Goal: Find specific page/section: Find specific page/section

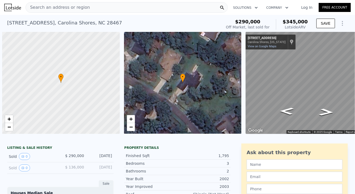
scroll to position [0, 2]
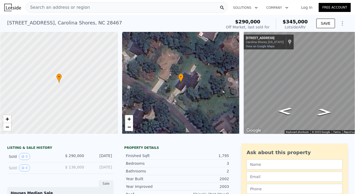
click at [84, 7] on div "Search an address or region" at bounding box center [127, 7] width 202 height 11
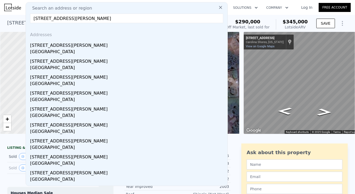
type input "[STREET_ADDRESS][PERSON_NAME]"
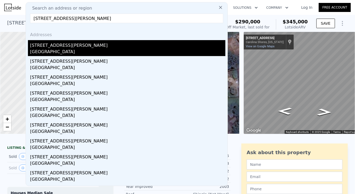
click at [87, 42] on div "[STREET_ADDRESS][PERSON_NAME]" at bounding box center [127, 44] width 195 height 9
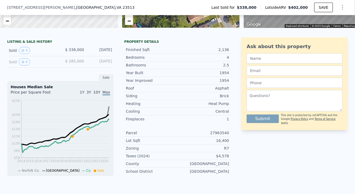
scroll to position [140, 0]
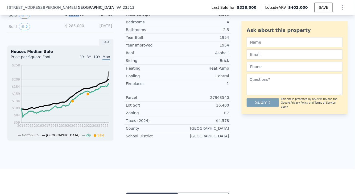
drag, startPoint x: 70, startPoint y: 20, endPoint x: 79, endPoint y: 20, distance: 9.1
click at [79, 17] on span "$ 338,000" at bounding box center [74, 14] width 19 height 4
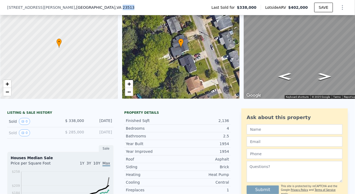
drag, startPoint x: 62, startPoint y: 8, endPoint x: 51, endPoint y: 7, distance: 10.9
click at [51, 7] on div "[STREET_ADDRESS][PERSON_NAME]" at bounding box center [73, 7] width 132 height 5
copy span "23513"
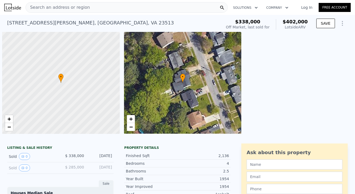
click at [59, 8] on span "Search an address or region" at bounding box center [58, 7] width 64 height 6
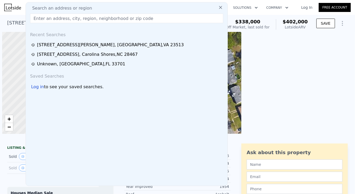
scroll to position [0, 2]
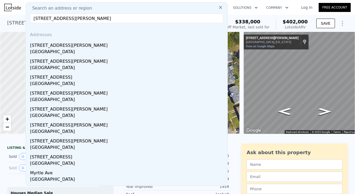
click at [143, 19] on input "213 Lockwood Way E, Defuniak Springs, FL 32435" at bounding box center [126, 19] width 193 height 10
drag, startPoint x: 143, startPoint y: 19, endPoint x: 121, endPoint y: 18, distance: 21.6
click at [121, 18] on input "213 Lockwood Way E, Defuniak Springs, FL 32435" at bounding box center [126, 19] width 193 height 10
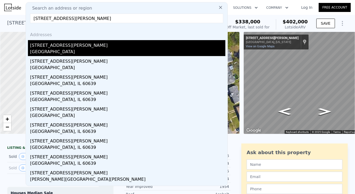
type input "213 Lockwood Way E"
click at [86, 44] on div "213 Lockwood Way E" at bounding box center [127, 44] width 195 height 9
